Goal: Obtain resource: Download file/media

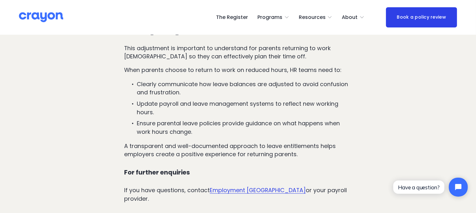
scroll to position [924, 0]
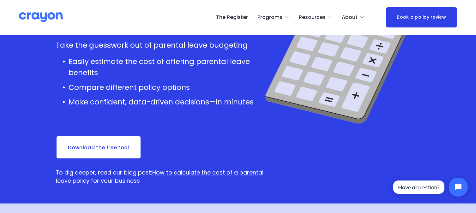
scroll to position [118, 0]
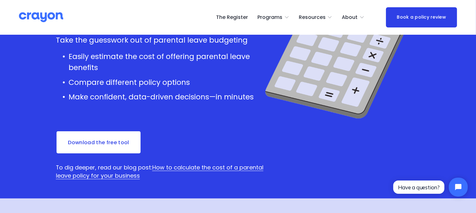
click at [106, 140] on link "Download the free tool" at bounding box center [99, 142] width 86 height 23
click at [0, 0] on span "Parent Hub" at bounding box center [0, 0] width 0 height 0
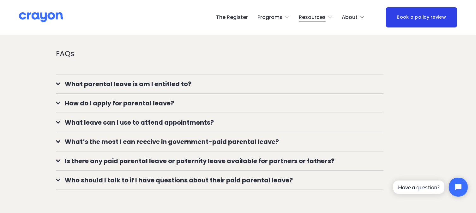
scroll to position [506, 0]
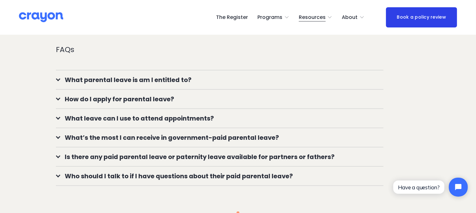
click at [58, 139] on div at bounding box center [58, 137] width 4 height 4
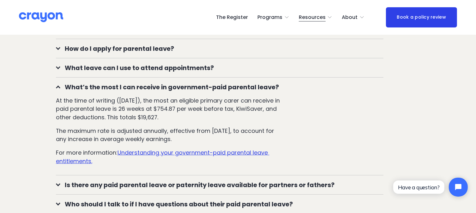
scroll to position [569, 0]
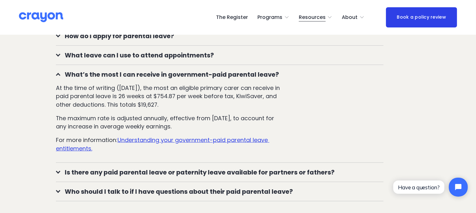
click at [56, 174] on div at bounding box center [58, 171] width 4 height 4
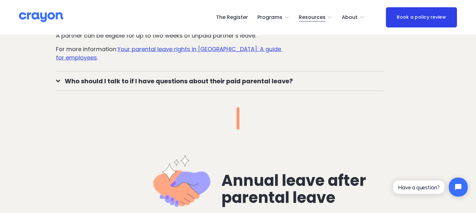
scroll to position [771, 0]
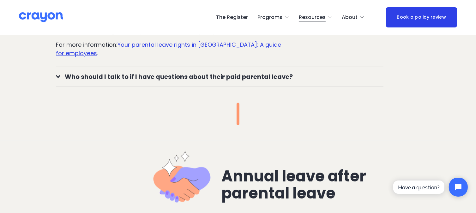
click at [57, 78] on div at bounding box center [58, 76] width 4 height 4
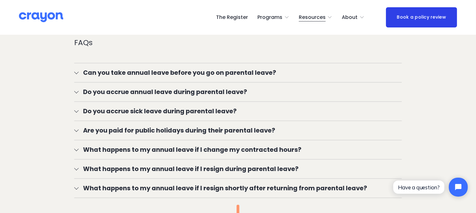
scroll to position [1259, 0]
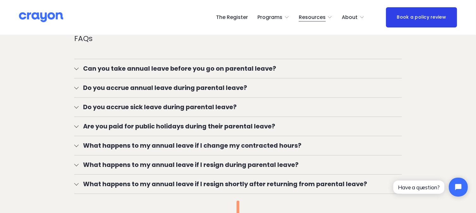
click at [77, 71] on div at bounding box center [76, 68] width 4 height 4
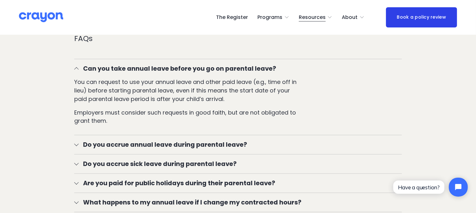
click at [76, 146] on div at bounding box center [76, 144] width 4 height 4
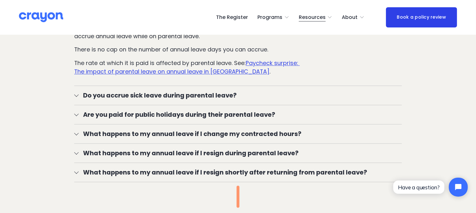
scroll to position [1394, 0]
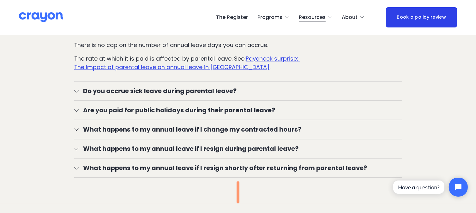
click at [79, 115] on span "Are you paid for public holidays during their parental leave?" at bounding box center [240, 110] width 323 height 9
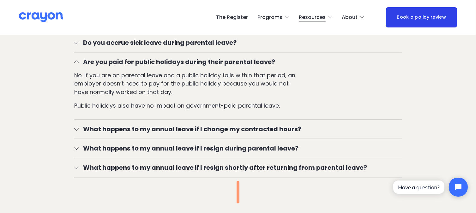
scroll to position [1445, 0]
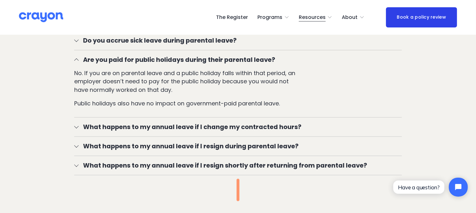
click at [76, 129] on div at bounding box center [76, 126] width 4 height 4
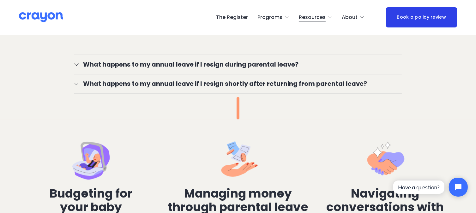
scroll to position [1622, 0]
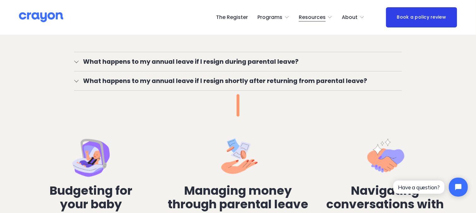
click at [76, 78] on div at bounding box center [76, 80] width 4 height 4
